Goal: Task Accomplishment & Management: Manage account settings

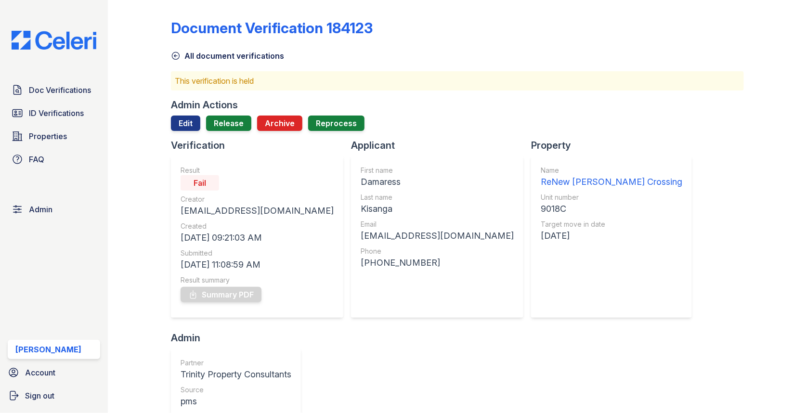
scroll to position [422, 0]
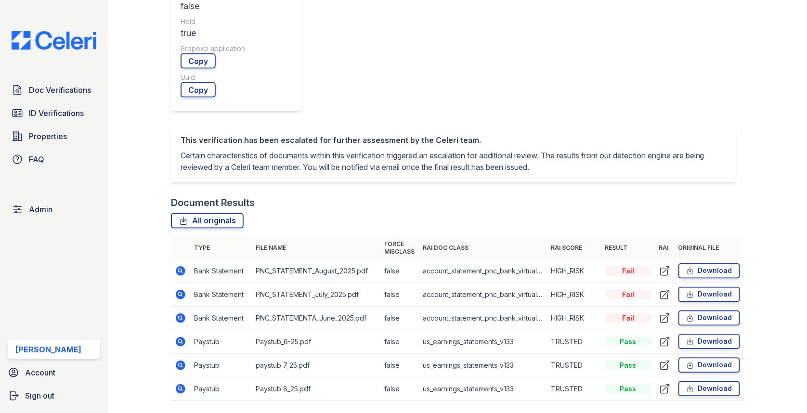
click at [182, 266] on icon at bounding box center [181, 271] width 10 height 10
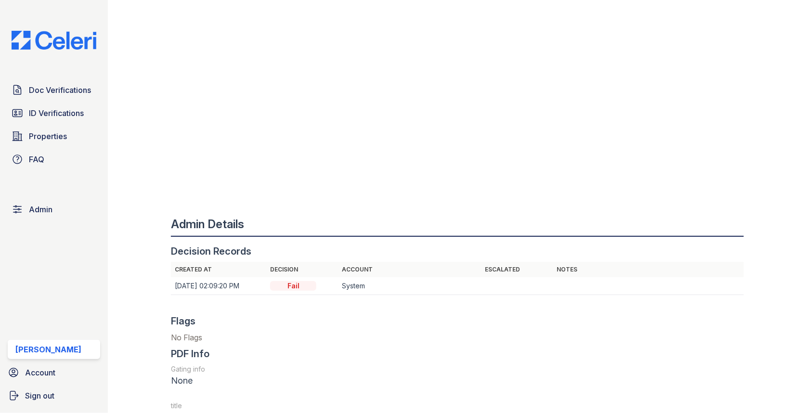
scroll to position [1402, 0]
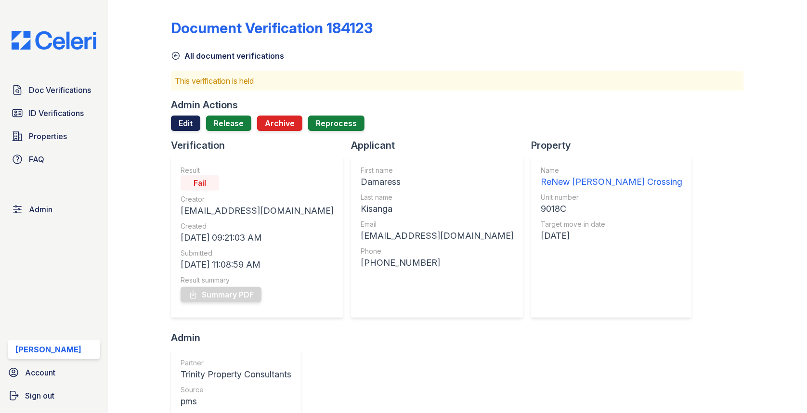
click at [193, 125] on link "Edit" at bounding box center [185, 123] width 29 height 15
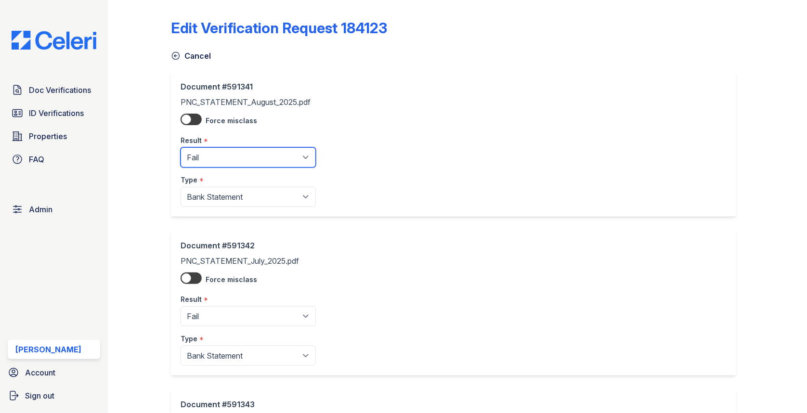
click at [226, 166] on select "Pending Sent Started Processing Pass Fail Caution Error N/A" at bounding box center [248, 157] width 135 height 20
select select "pass"
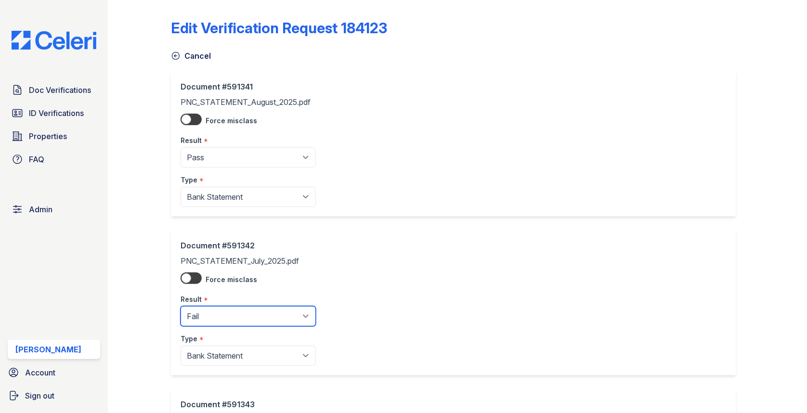
click at [239, 316] on select "Pending Sent Started Processing Pass Fail Caution Error N/A" at bounding box center [248, 316] width 135 height 20
select select "pass"
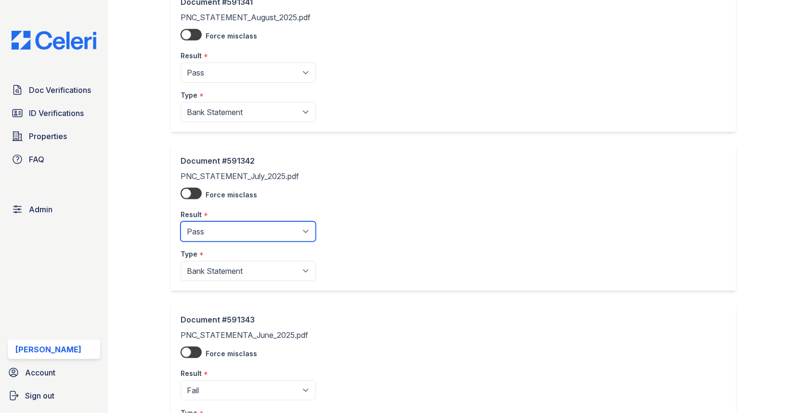
scroll to position [152, 0]
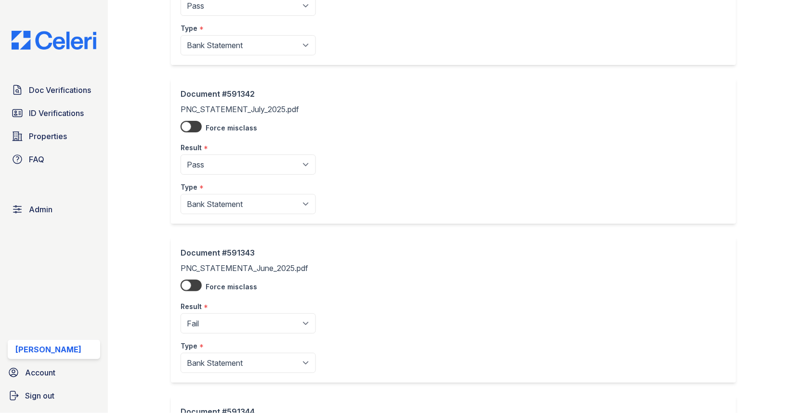
click at [231, 318] on select "Pending Sent Started Processing Pass Fail Caution Error N/A" at bounding box center [248, 323] width 135 height 20
select select "pass"
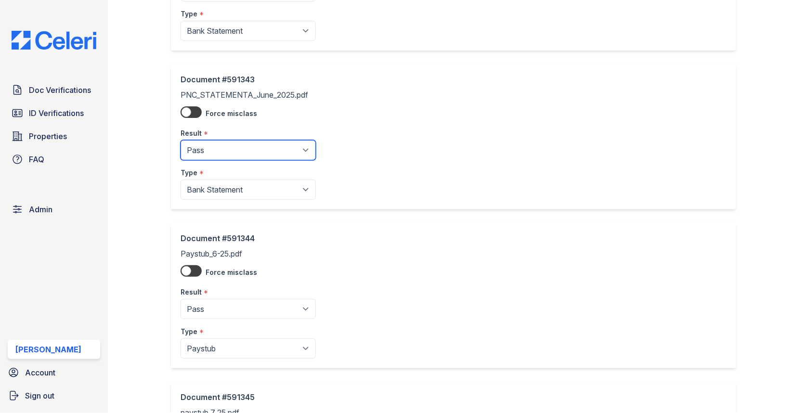
scroll to position [655, 0]
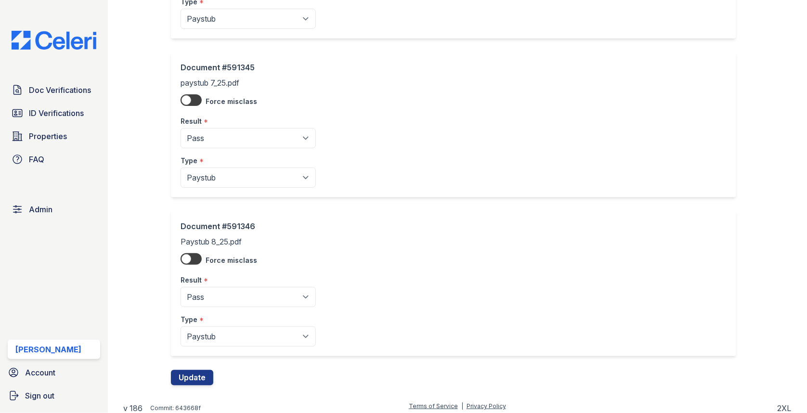
click at [193, 364] on div "Document #591346 Paystub 8_25.pdf Force misclass Result * Pending Sent Started …" at bounding box center [457, 290] width 573 height 159
click at [193, 373] on button "Update" at bounding box center [192, 377] width 42 height 15
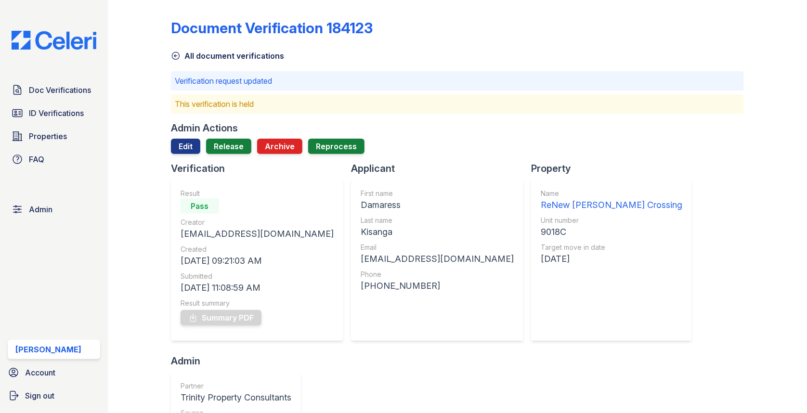
click at [227, 136] on div "Admin Actions Edit Release Archive Reprocess" at bounding box center [457, 141] width 573 height 40
click at [227, 147] on link "Release" at bounding box center [228, 146] width 45 height 15
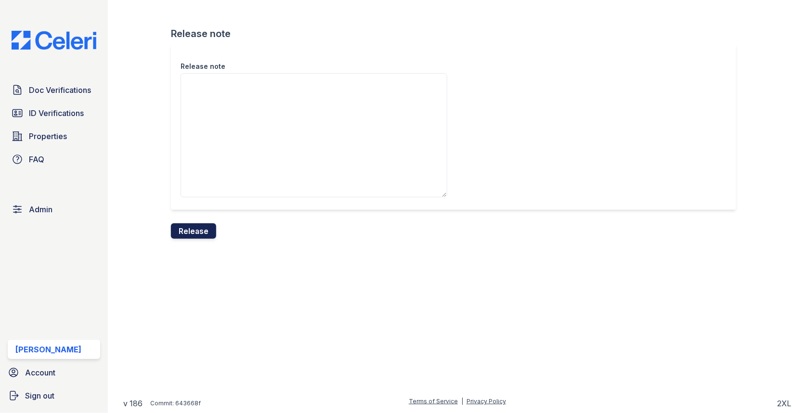
click at [200, 235] on button "Release" at bounding box center [193, 230] width 45 height 15
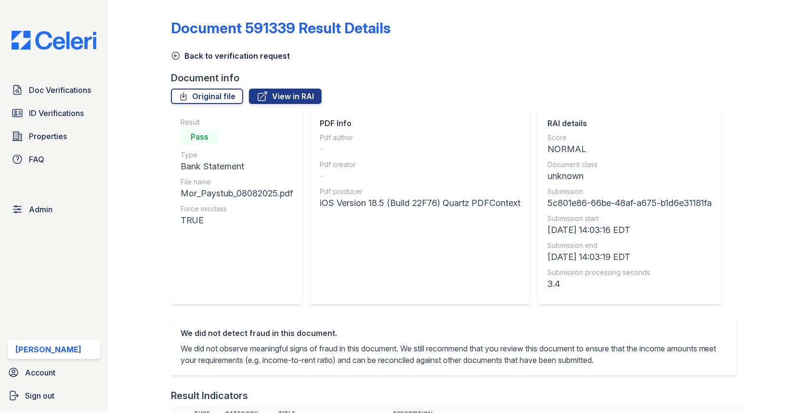
click at [229, 57] on link "Back to verification request" at bounding box center [230, 56] width 119 height 12
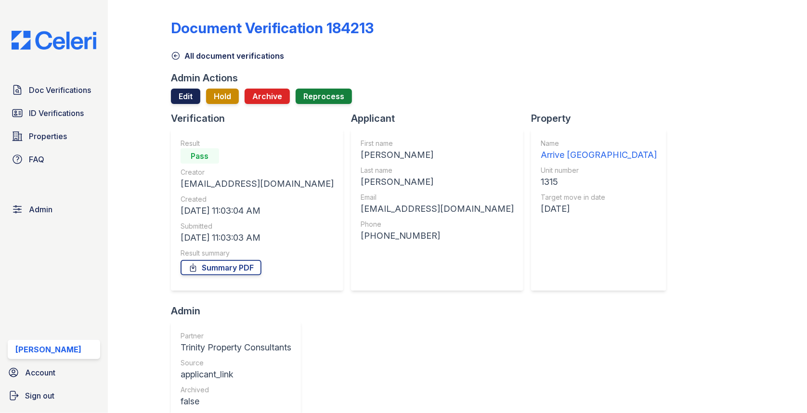
click at [188, 89] on link "Edit" at bounding box center [185, 96] width 29 height 15
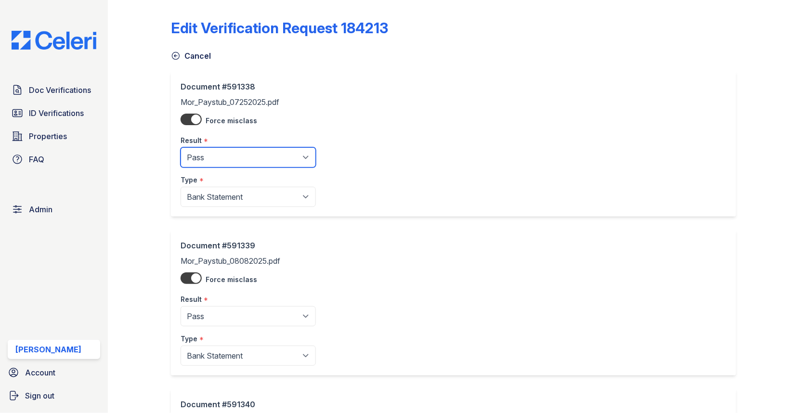
click at [261, 160] on select "Pending Sent Started Processing Pass Fail Caution Error N/A" at bounding box center [248, 157] width 135 height 20
select select "fail"
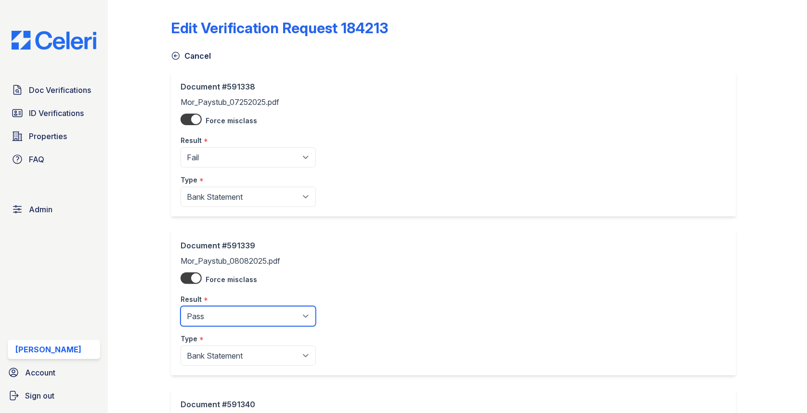
click at [246, 318] on select "Pending Sent Started Processing Pass Fail Caution Error N/A" at bounding box center [248, 316] width 135 height 20
select select "fail"
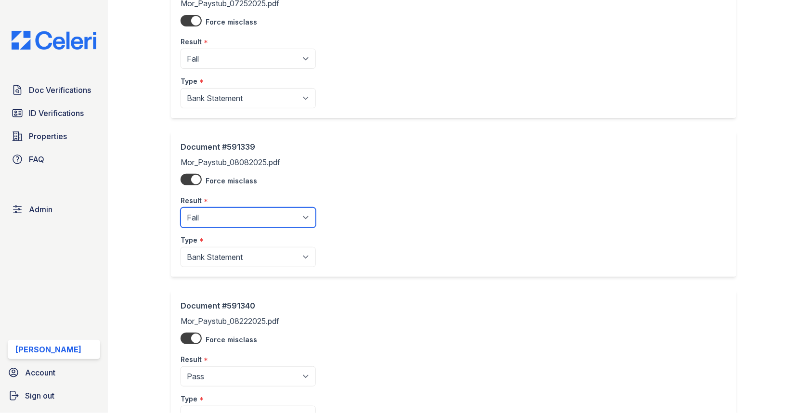
scroll to position [181, 0]
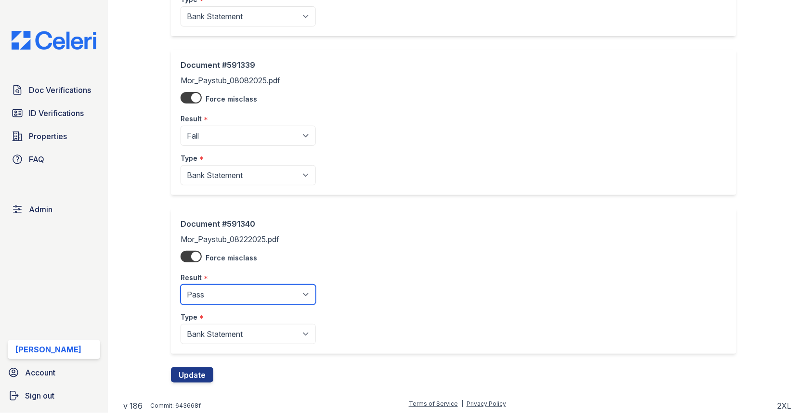
click at [235, 298] on select "Pending Sent Started Processing Pass Fail Caution Error N/A" at bounding box center [248, 295] width 135 height 20
select select "fail"
click at [197, 371] on button "Update" at bounding box center [192, 374] width 42 height 15
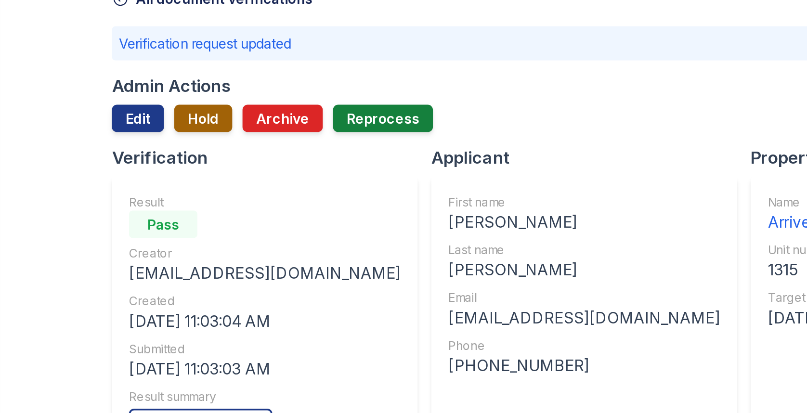
click at [223, 126] on button "Hold" at bounding box center [222, 123] width 33 height 15
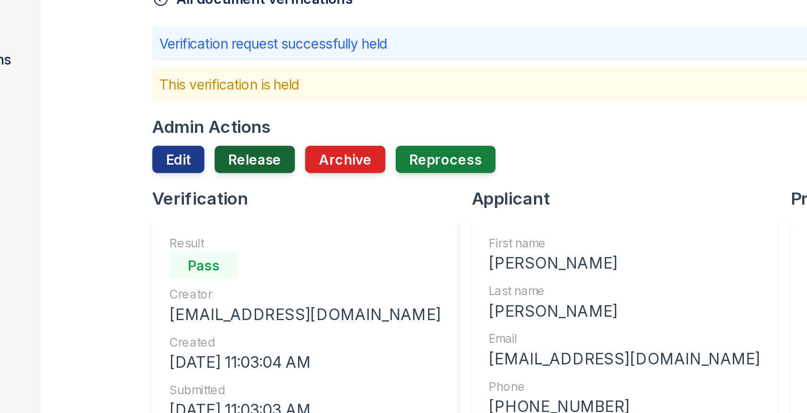
click at [218, 146] on link "Release" at bounding box center [228, 146] width 45 height 15
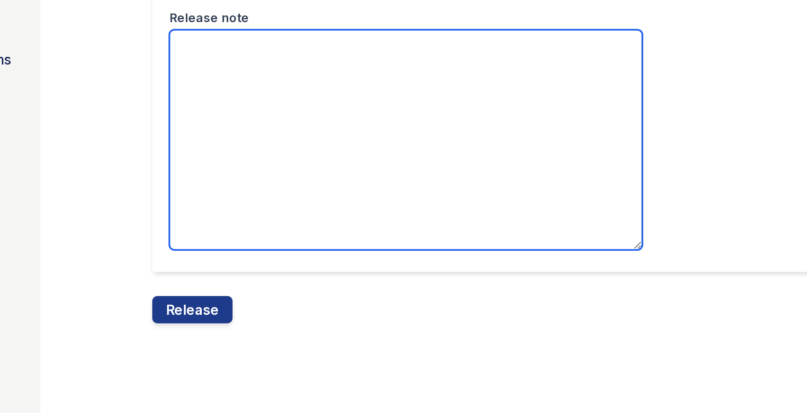
drag, startPoint x: 218, startPoint y: 146, endPoint x: 216, endPoint y: 151, distance: 5.2
click at [216, 151] on textarea "Release note" at bounding box center [314, 135] width 267 height 124
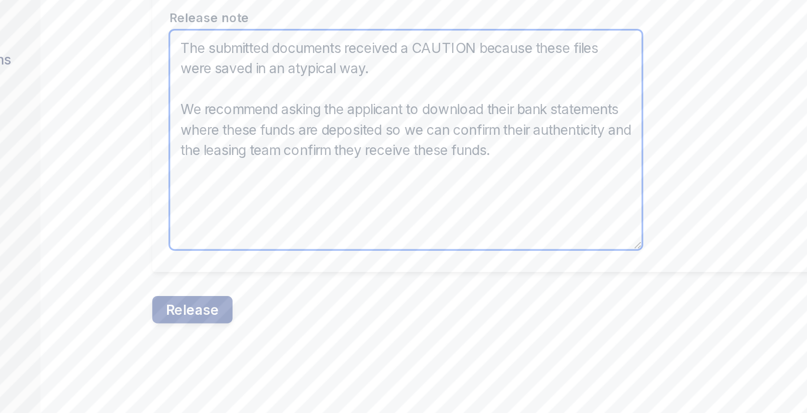
click at [345, 82] on textarea "The submitted documents received a CAUTION because these files were saved in an…" at bounding box center [314, 135] width 267 height 124
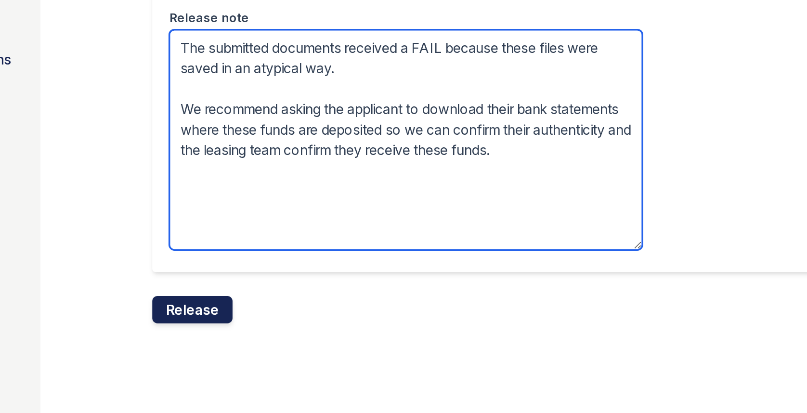
type textarea "The submitted documents received a FAIL because these files were saved in an at…"
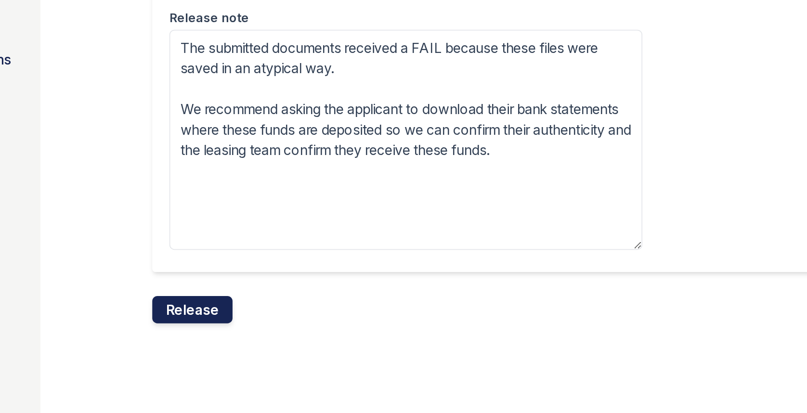
click at [207, 229] on button "Release" at bounding box center [193, 230] width 45 height 15
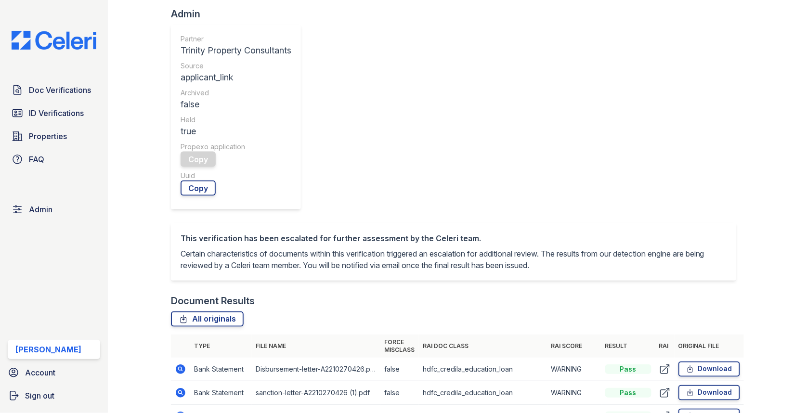
scroll to position [424, 0]
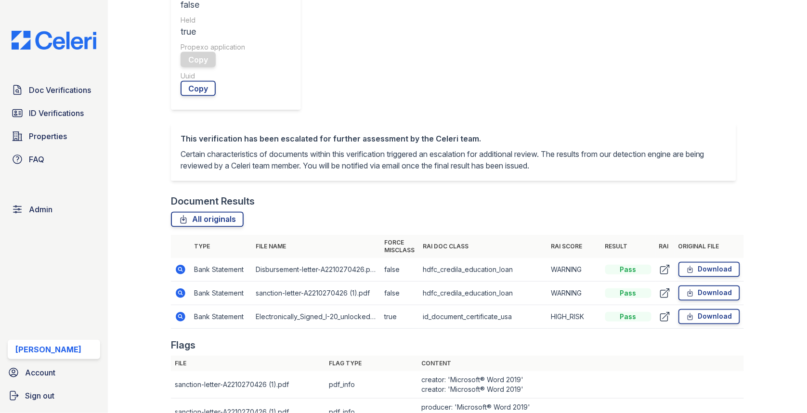
click at [181, 311] on icon at bounding box center [181, 317] width 12 height 12
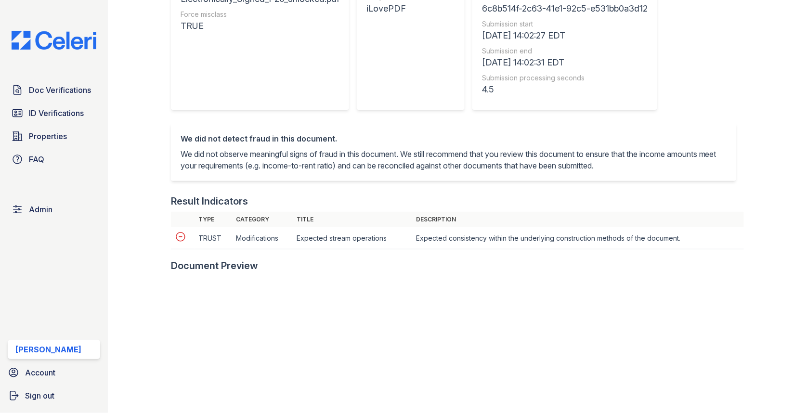
scroll to position [265, 0]
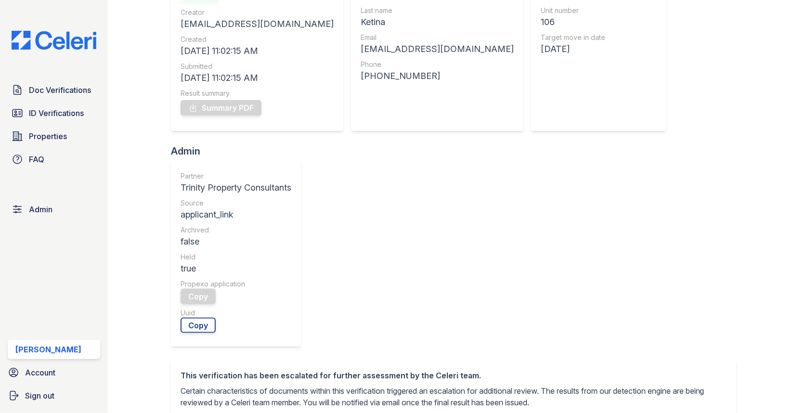
scroll to position [210, 0]
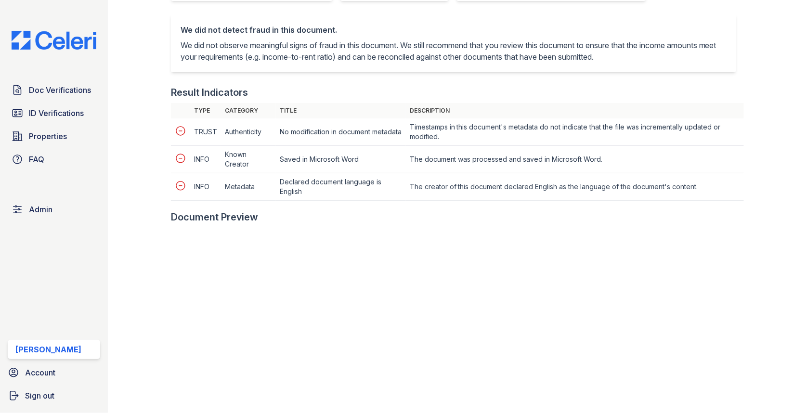
scroll to position [456, 0]
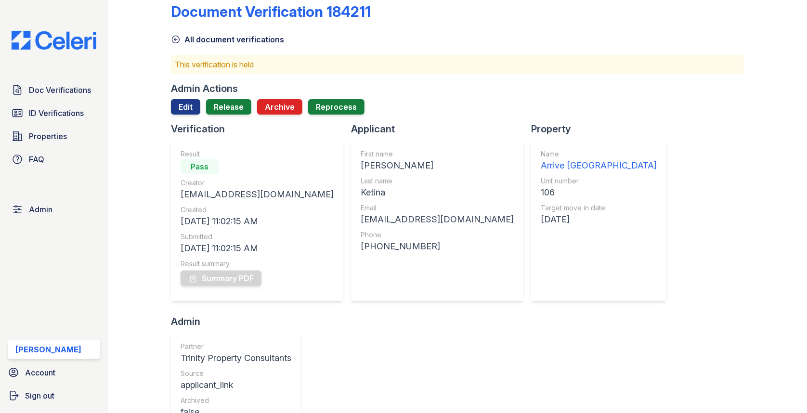
scroll to position [24, 0]
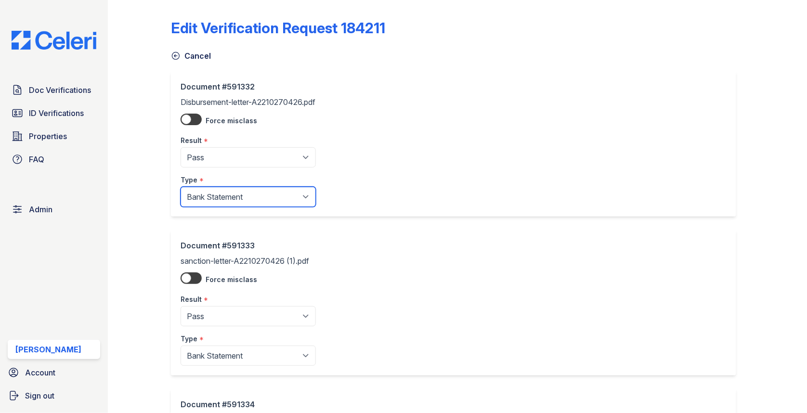
click at [240, 199] on select "Paystub Bank Statement Offer Letter Tax Documents Benefit Award Letter Investme…" at bounding box center [248, 197] width 135 height 20
select select "other"
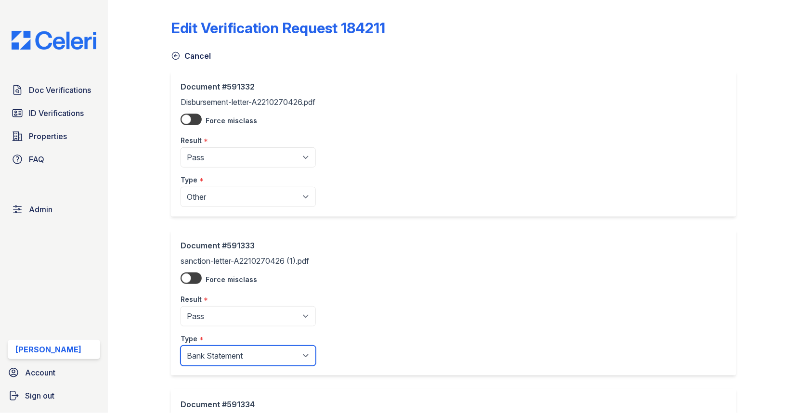
click at [240, 357] on select "Paystub Bank Statement Offer Letter Tax Documents Benefit Award Letter Investme…" at bounding box center [248, 356] width 135 height 20
select select "other"
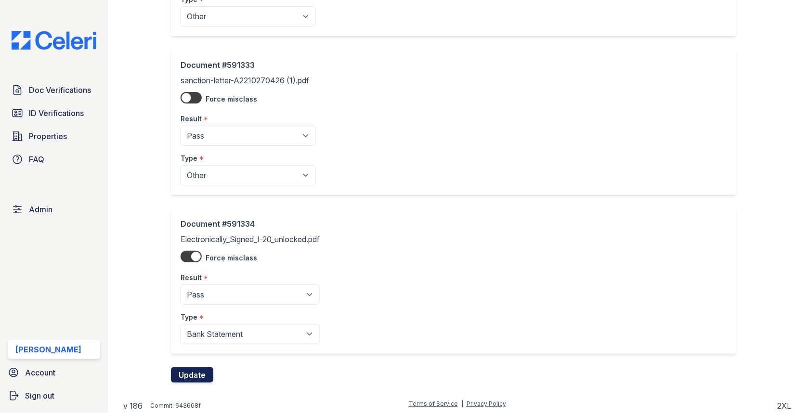
click at [210, 372] on button "Update" at bounding box center [192, 374] width 42 height 15
click at [190, 376] on button "Update" at bounding box center [192, 374] width 42 height 15
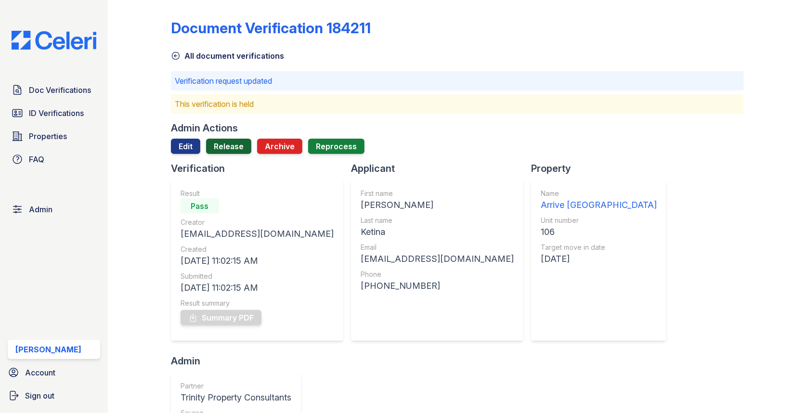
click at [231, 152] on link "Release" at bounding box center [228, 146] width 45 height 15
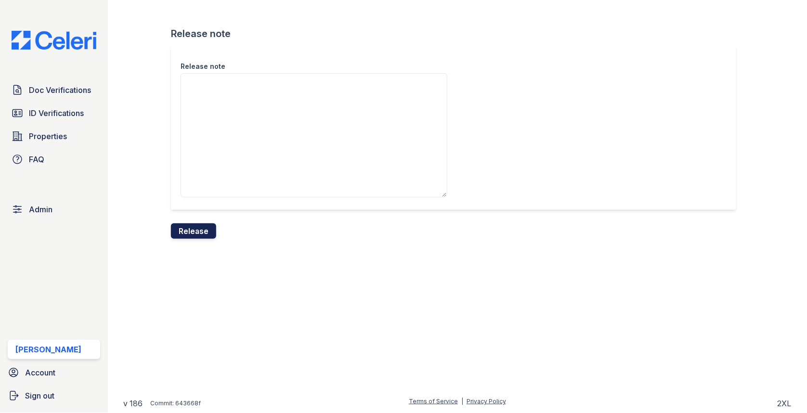
click at [202, 232] on button "Release" at bounding box center [193, 230] width 45 height 15
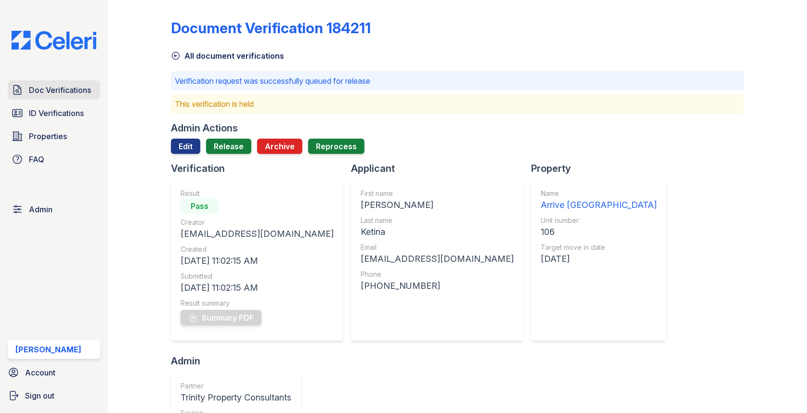
click at [79, 85] on span "Doc Verifications" at bounding box center [60, 90] width 62 height 12
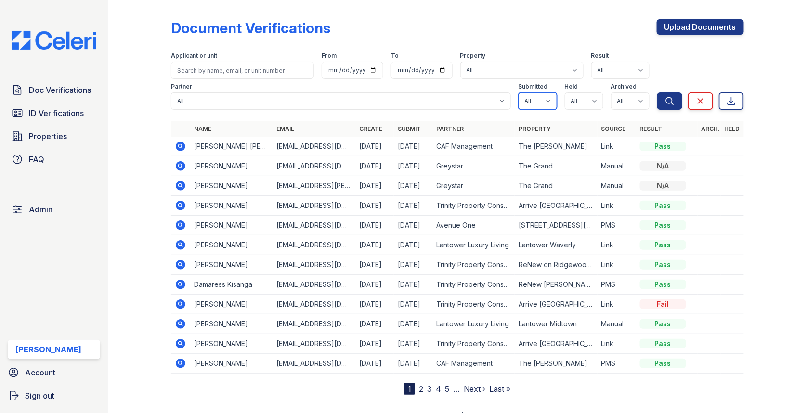
click at [537, 101] on select "All true false" at bounding box center [538, 100] width 39 height 17
click at [537, 92] on select "All true false" at bounding box center [538, 100] width 39 height 17
select select "true"
click at [572, 97] on select "All true false" at bounding box center [584, 100] width 39 height 17
select select "true"
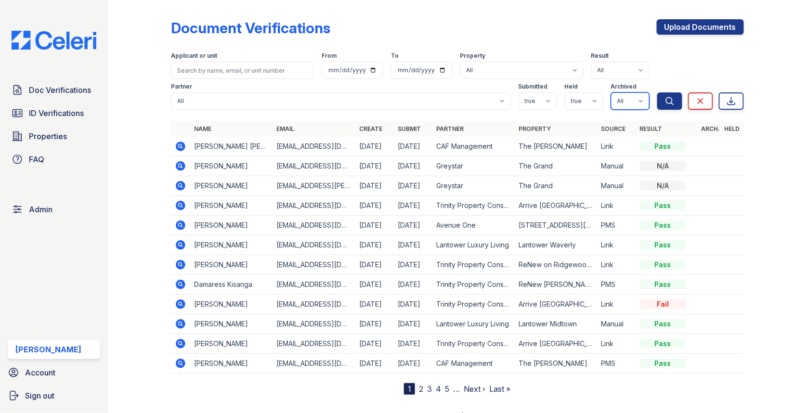
click at [626, 104] on select "All true false" at bounding box center [630, 100] width 39 height 17
click at [629, 105] on select "All true false" at bounding box center [630, 100] width 39 height 17
select select "false"
click at [672, 104] on icon "submit" at bounding box center [670, 101] width 10 height 10
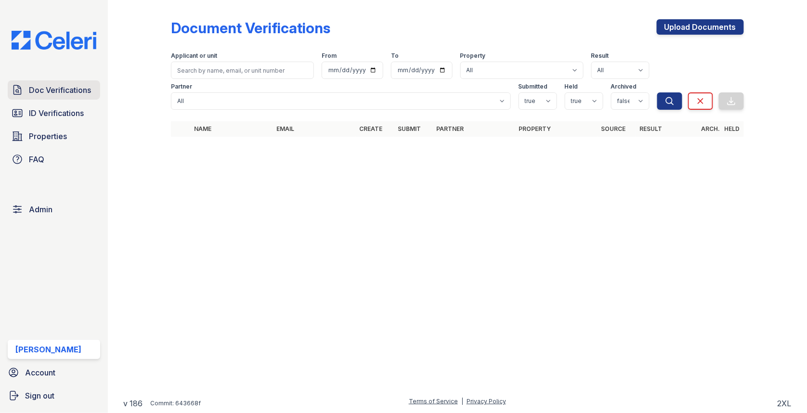
click at [81, 94] on span "Doc Verifications" at bounding box center [60, 90] width 62 height 12
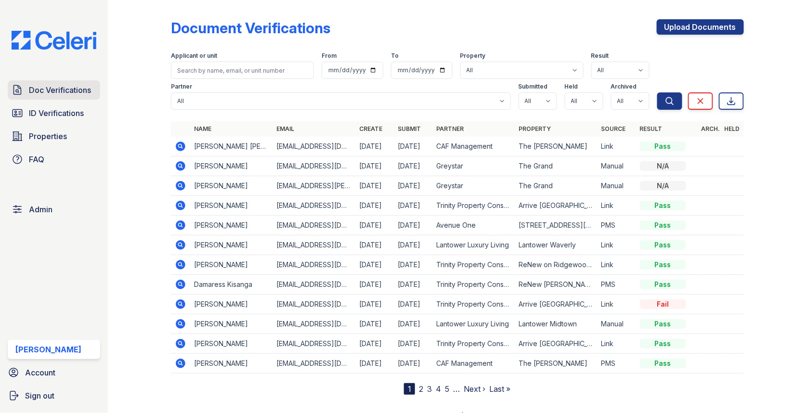
click at [78, 81] on link "Doc Verifications" at bounding box center [54, 89] width 92 height 19
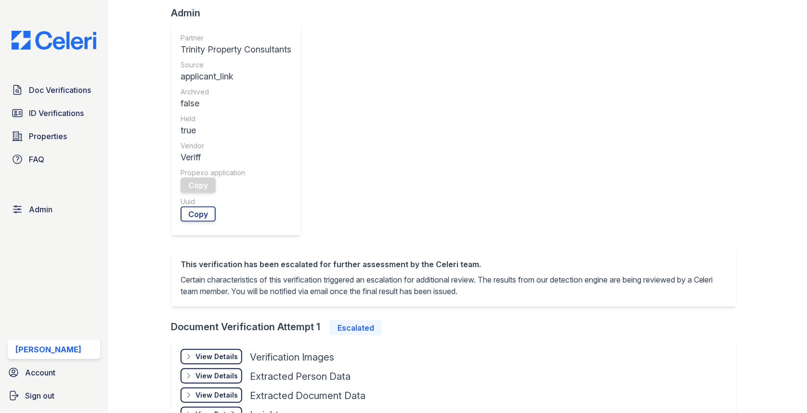
scroll to position [376, 0]
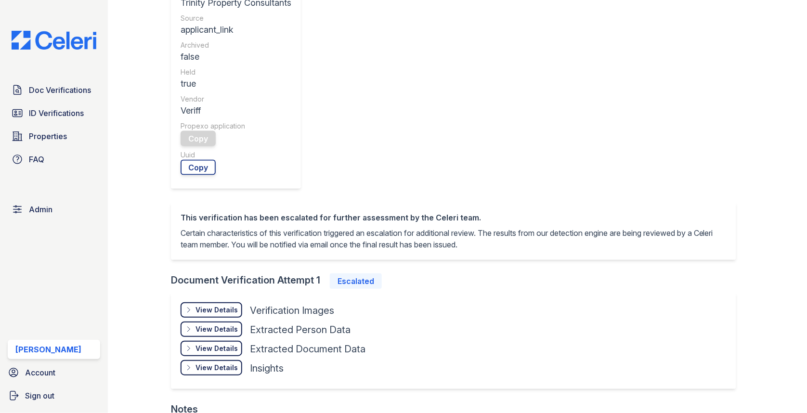
click at [231, 305] on div "View Details" at bounding box center [217, 310] width 42 height 10
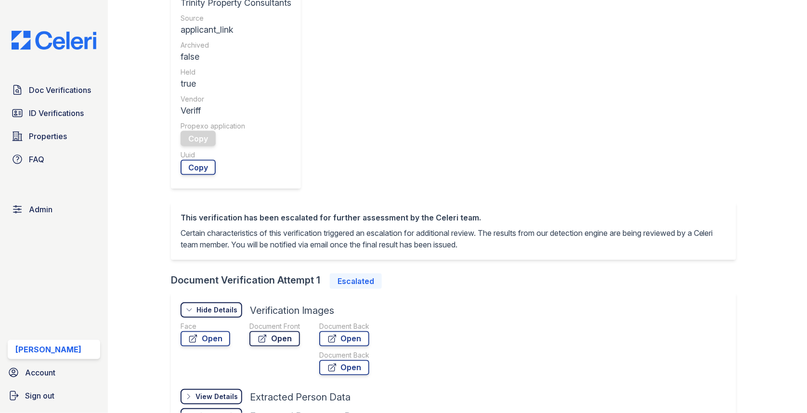
click at [279, 331] on link "Open" at bounding box center [274, 338] width 51 height 15
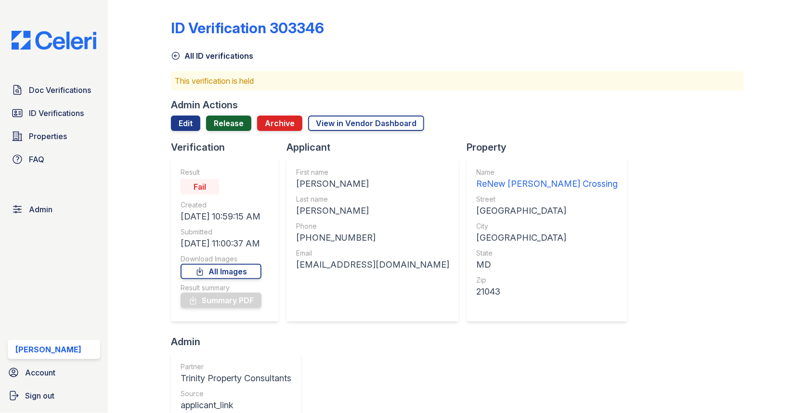
click at [214, 119] on link "Release" at bounding box center [228, 123] width 45 height 15
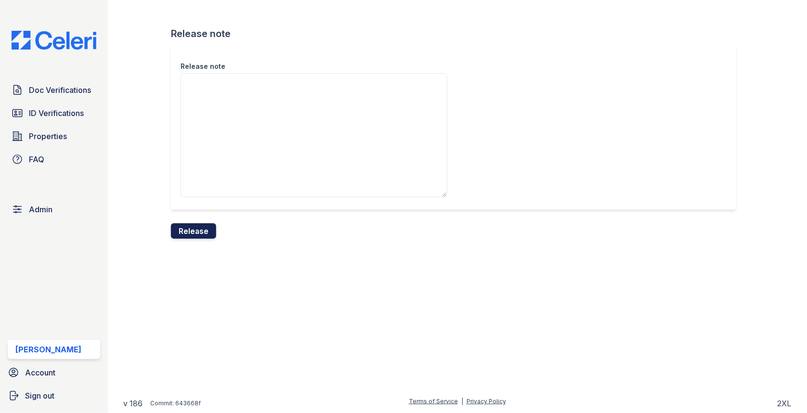
click at [196, 229] on button "Release" at bounding box center [193, 230] width 45 height 15
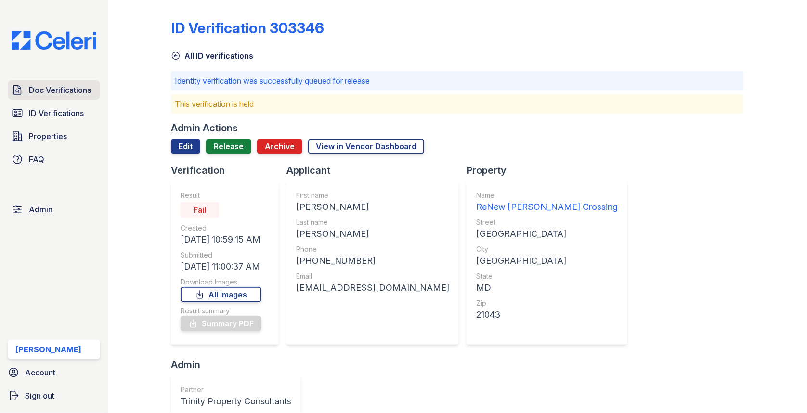
click at [47, 93] on span "Doc Verifications" at bounding box center [60, 90] width 62 height 12
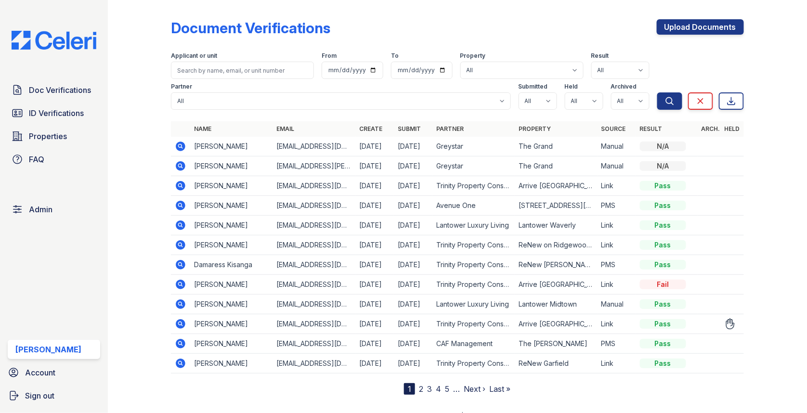
click at [178, 319] on icon at bounding box center [181, 324] width 10 height 10
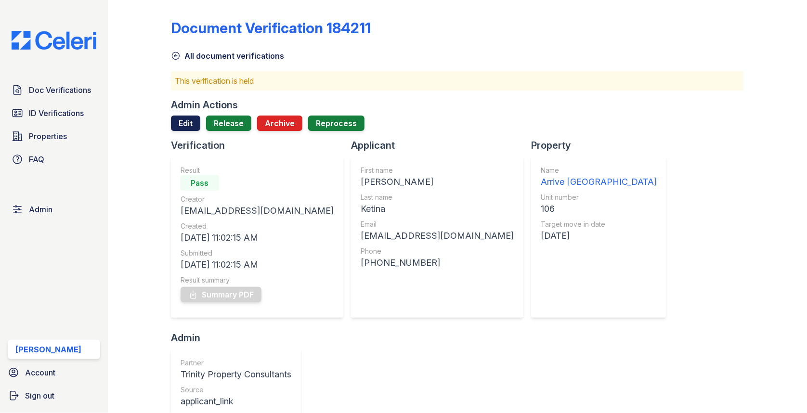
click at [197, 123] on link "Edit" at bounding box center [185, 123] width 29 height 15
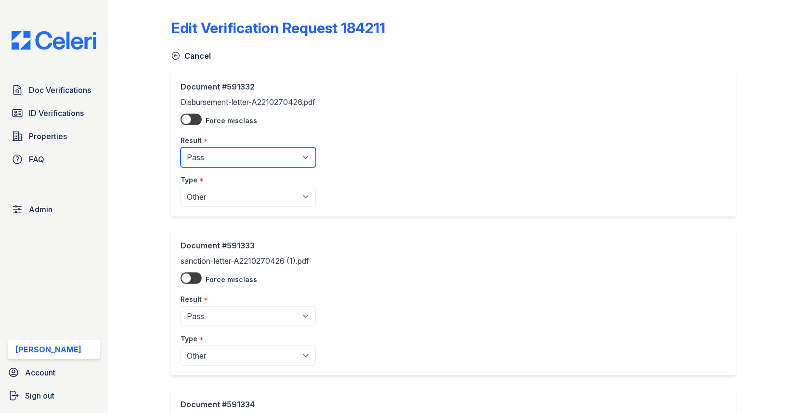
click at [210, 151] on select "Pending Sent Started Processing Pass Fail Caution Error N/A" at bounding box center [248, 157] width 135 height 20
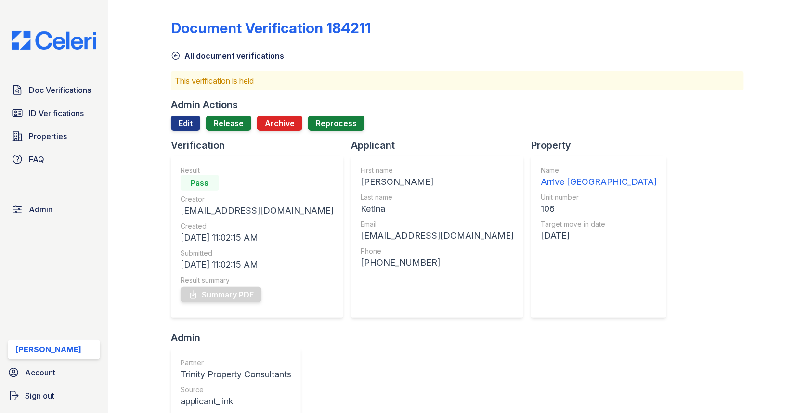
click at [249, 114] on div "Admin Actions Edit Release Archive Reprocess" at bounding box center [457, 118] width 573 height 40
click at [241, 121] on link "Release" at bounding box center [228, 123] width 45 height 15
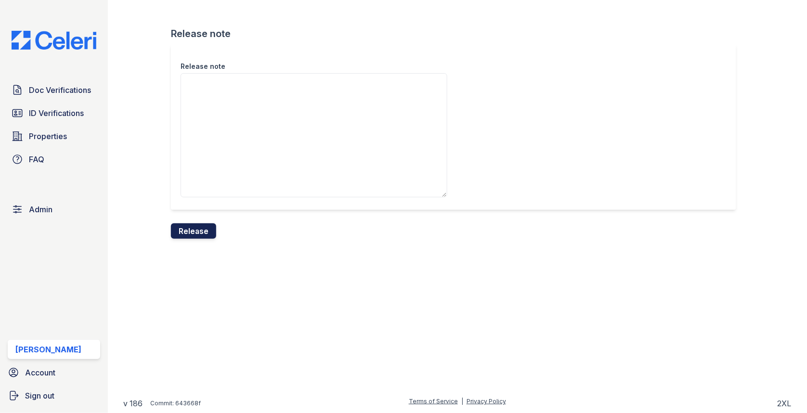
click at [187, 227] on button "Release" at bounding box center [193, 230] width 45 height 15
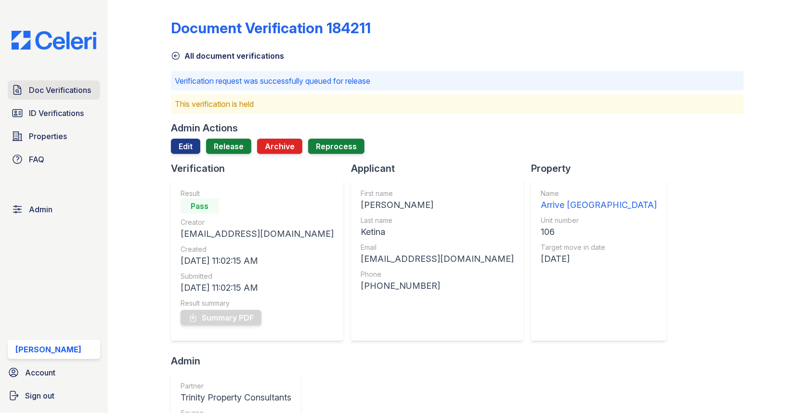
click at [48, 88] on span "Doc Verifications" at bounding box center [60, 90] width 62 height 12
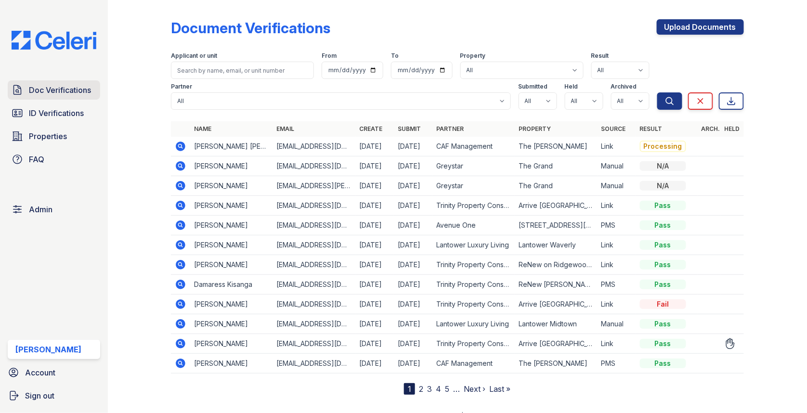
click at [71, 81] on link "Doc Verifications" at bounding box center [54, 89] width 92 height 19
click at [72, 83] on link "Doc Verifications" at bounding box center [54, 89] width 92 height 19
click at [173, 340] on td at bounding box center [180, 344] width 19 height 20
click at [181, 342] on icon at bounding box center [181, 344] width 12 height 12
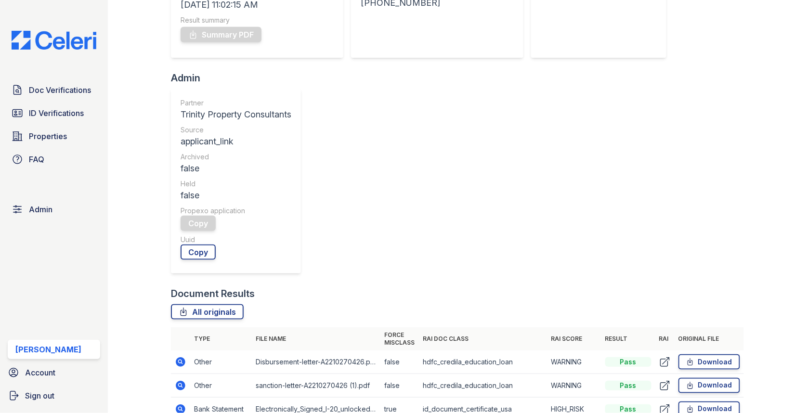
scroll to position [344, 0]
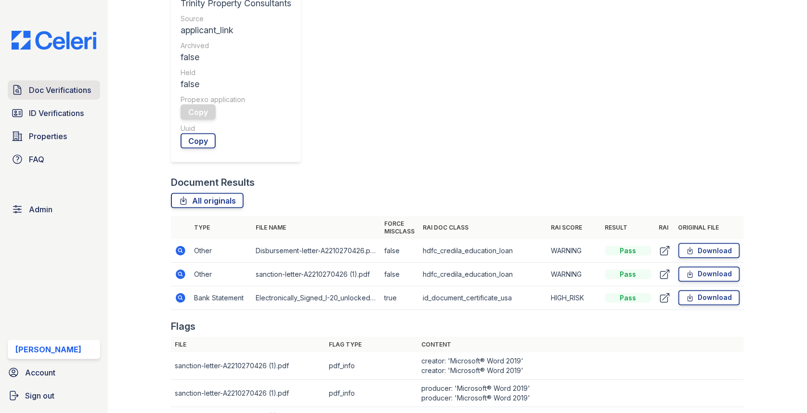
click at [61, 82] on link "Doc Verifications" at bounding box center [54, 89] width 92 height 19
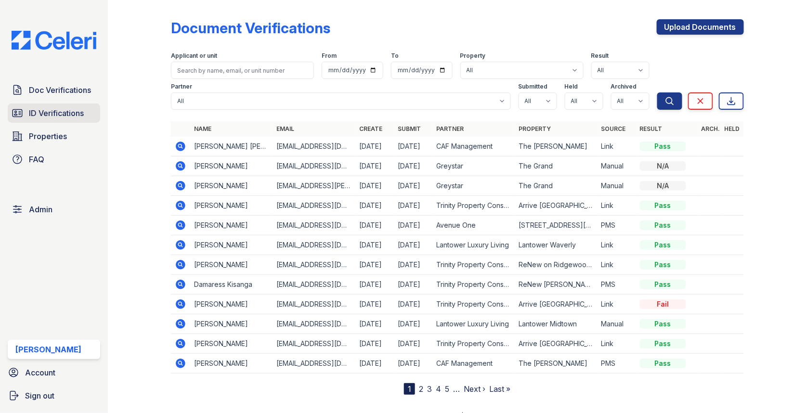
click at [85, 114] on link "ID Verifications" at bounding box center [54, 113] width 92 height 19
click at [86, 81] on link "Doc Verifications" at bounding box center [54, 89] width 92 height 19
